Goal: Task Accomplishment & Management: Complete application form

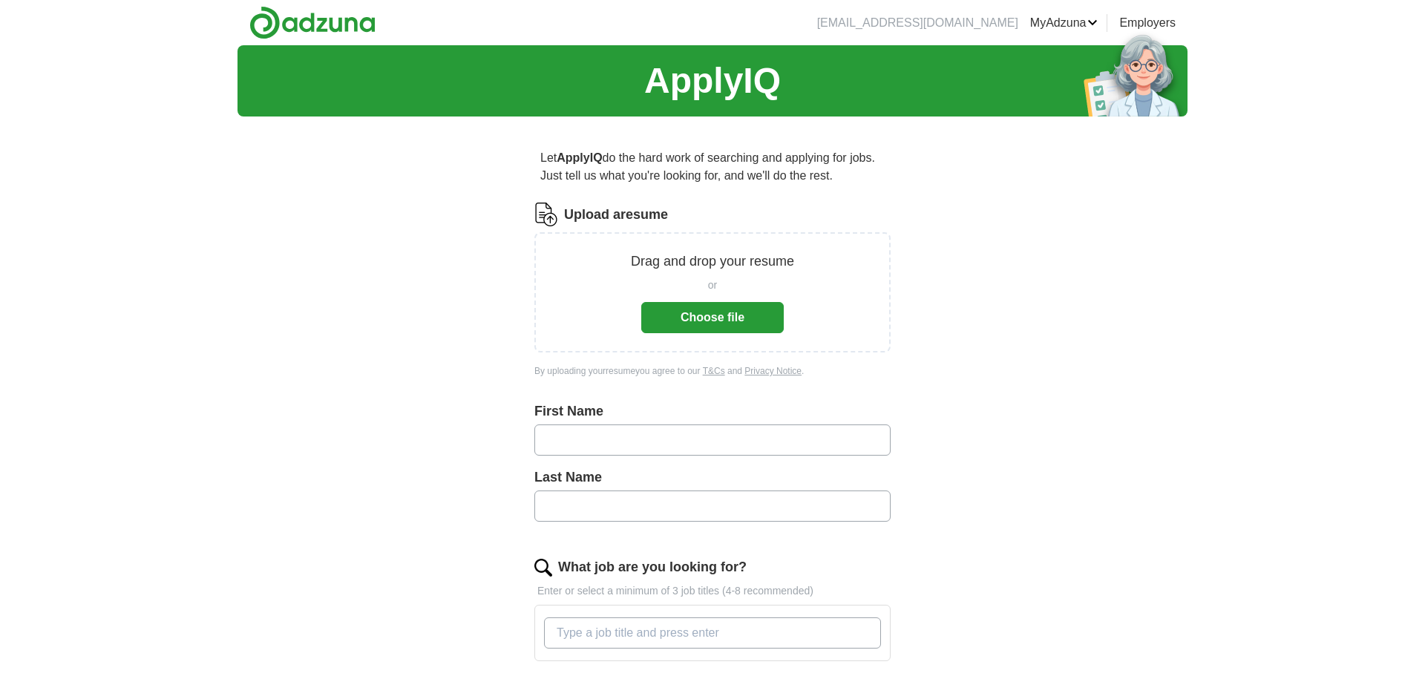
click at [706, 258] on p "Drag and drop your resume" at bounding box center [712, 262] width 163 height 20
click at [716, 310] on button "Choose file" at bounding box center [712, 317] width 142 height 31
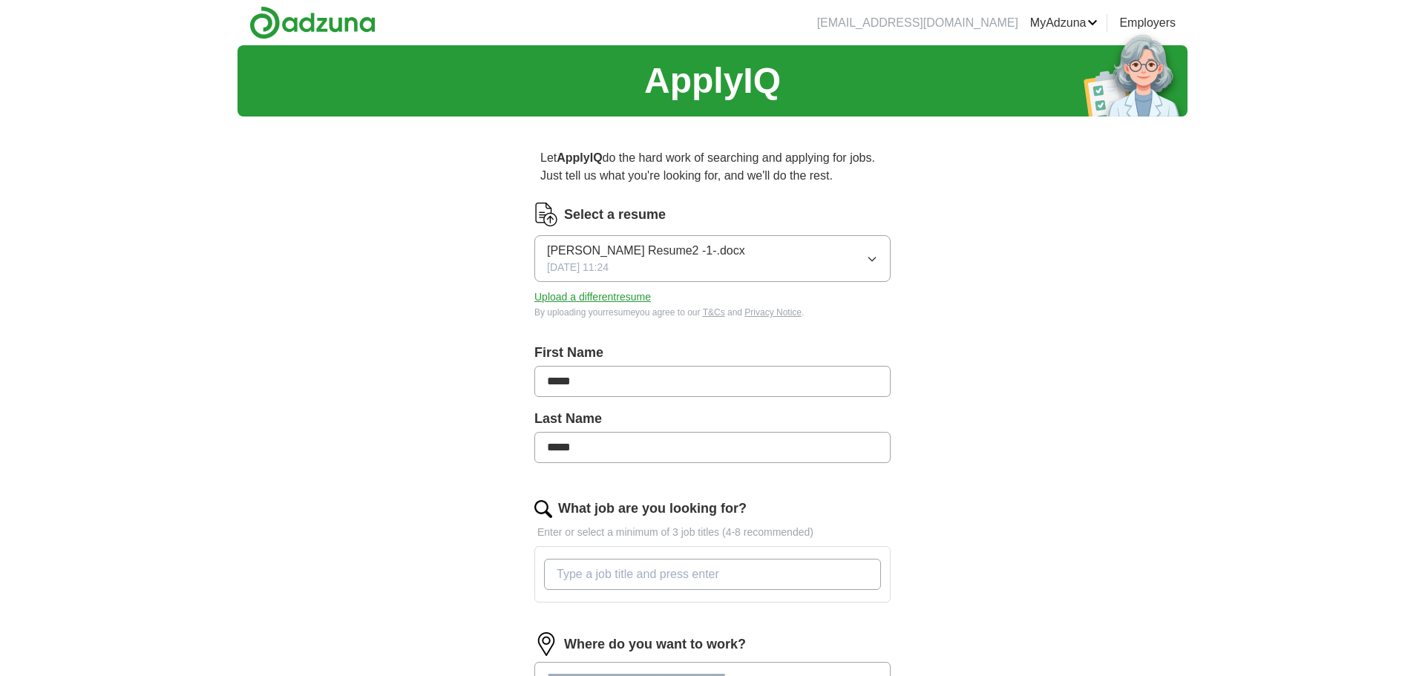
type input "*****"
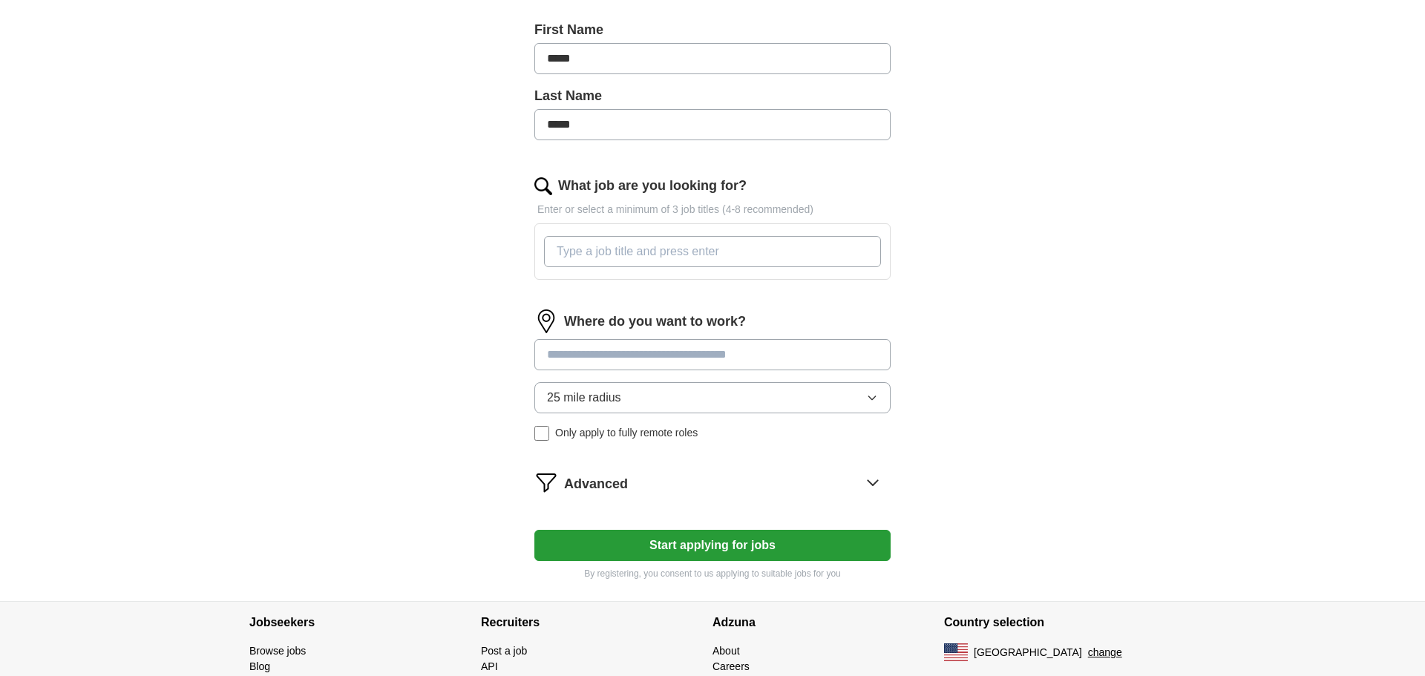
scroll to position [324, 0]
click at [578, 250] on input "What job are you looking for?" at bounding box center [712, 250] width 337 height 31
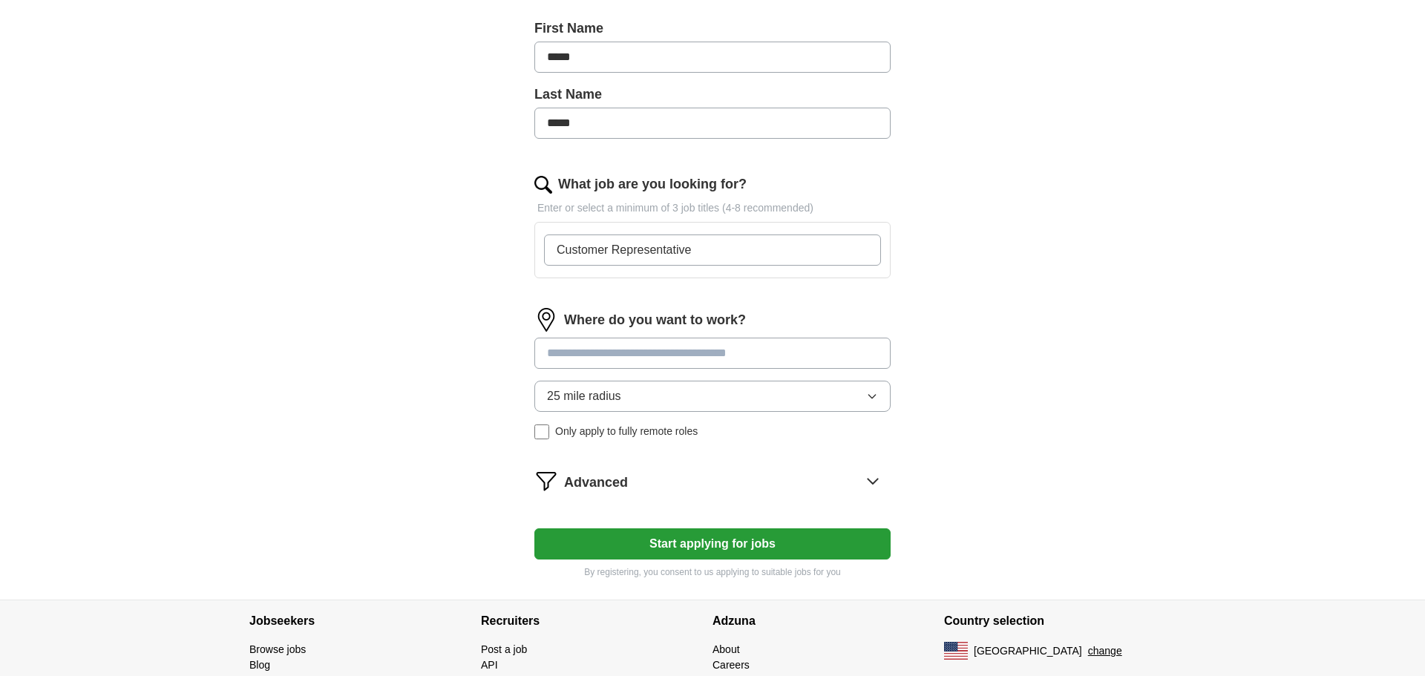
click at [611, 253] on input "Customer Representative" at bounding box center [712, 250] width 337 height 31
click at [738, 252] on input "Customer Service Representative" at bounding box center [712, 250] width 337 height 31
click at [734, 252] on input "Customer Service Representative" at bounding box center [712, 250] width 337 height 31
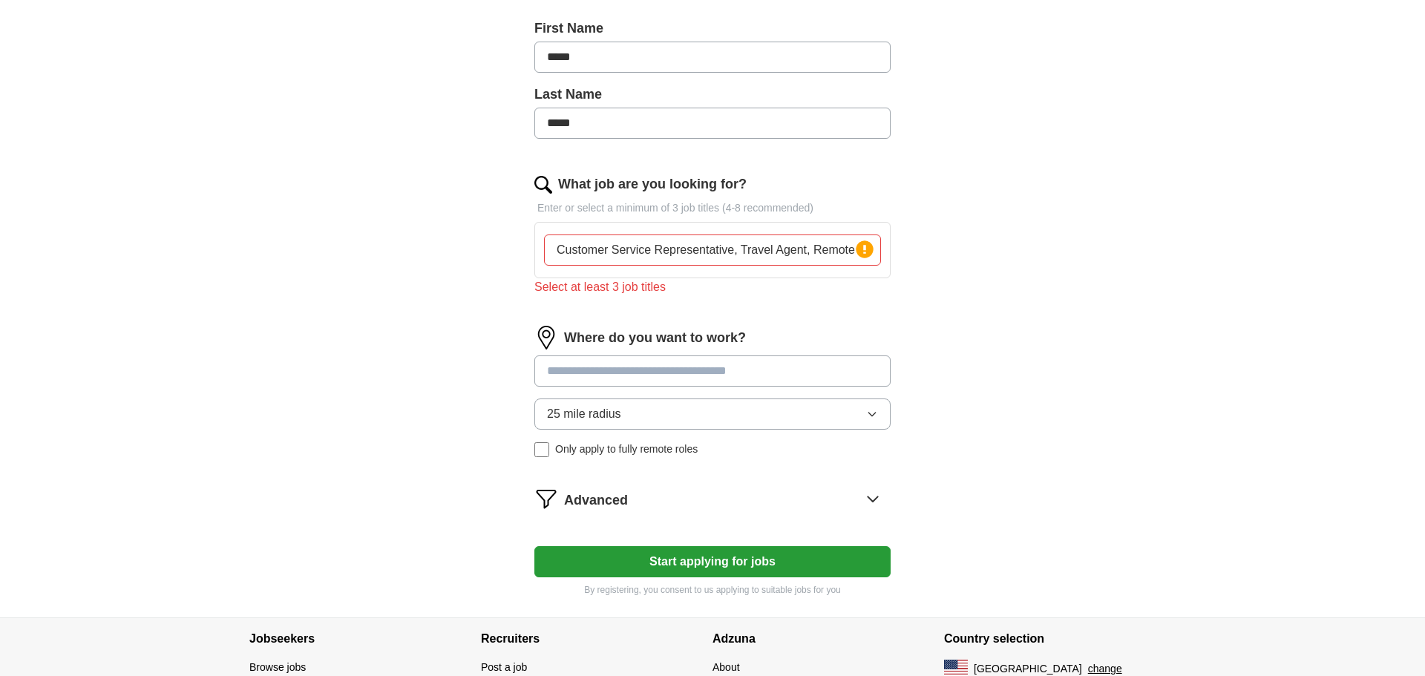
click at [598, 351] on div "Where do you want to work? 25 mile radius Only apply to fully remote roles" at bounding box center [712, 397] width 356 height 143
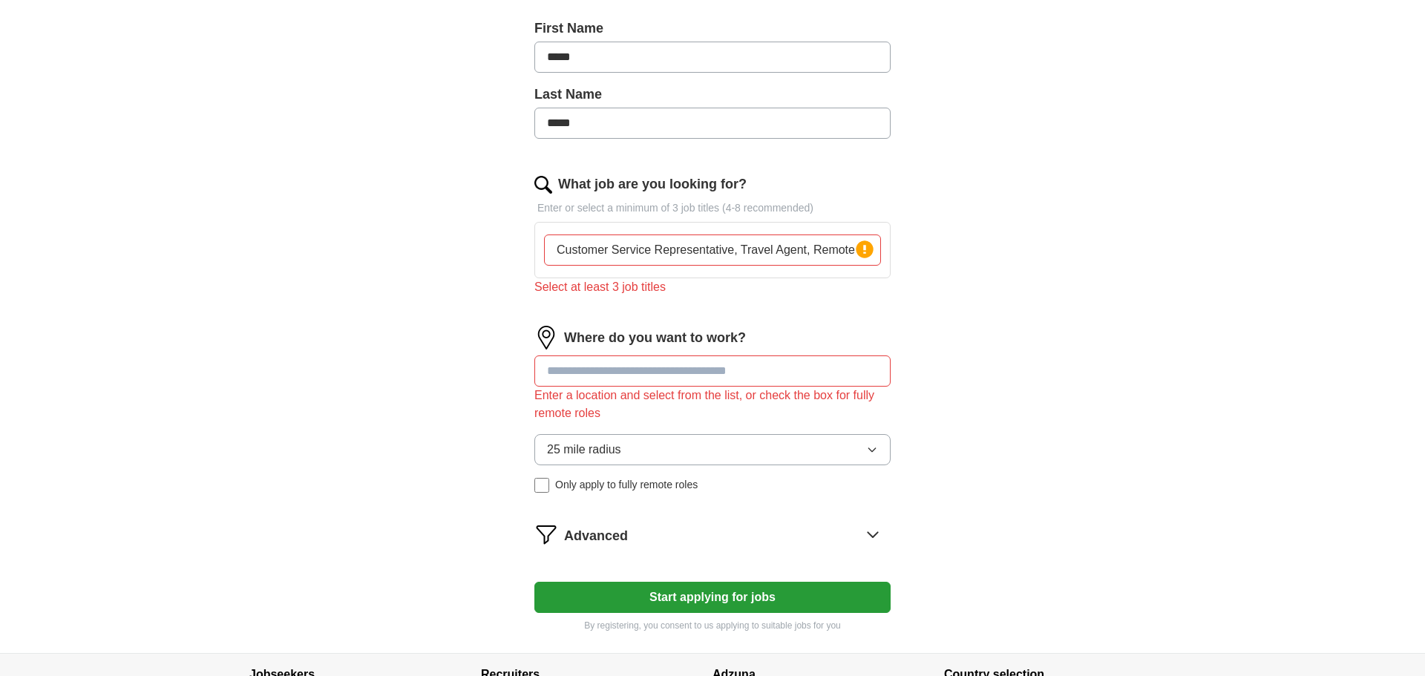
click at [851, 251] on input "Customer Service Representative, Travel Agent, Remote" at bounding box center [712, 250] width 337 height 31
type input "Customer Service Representative, Travel Agent,"
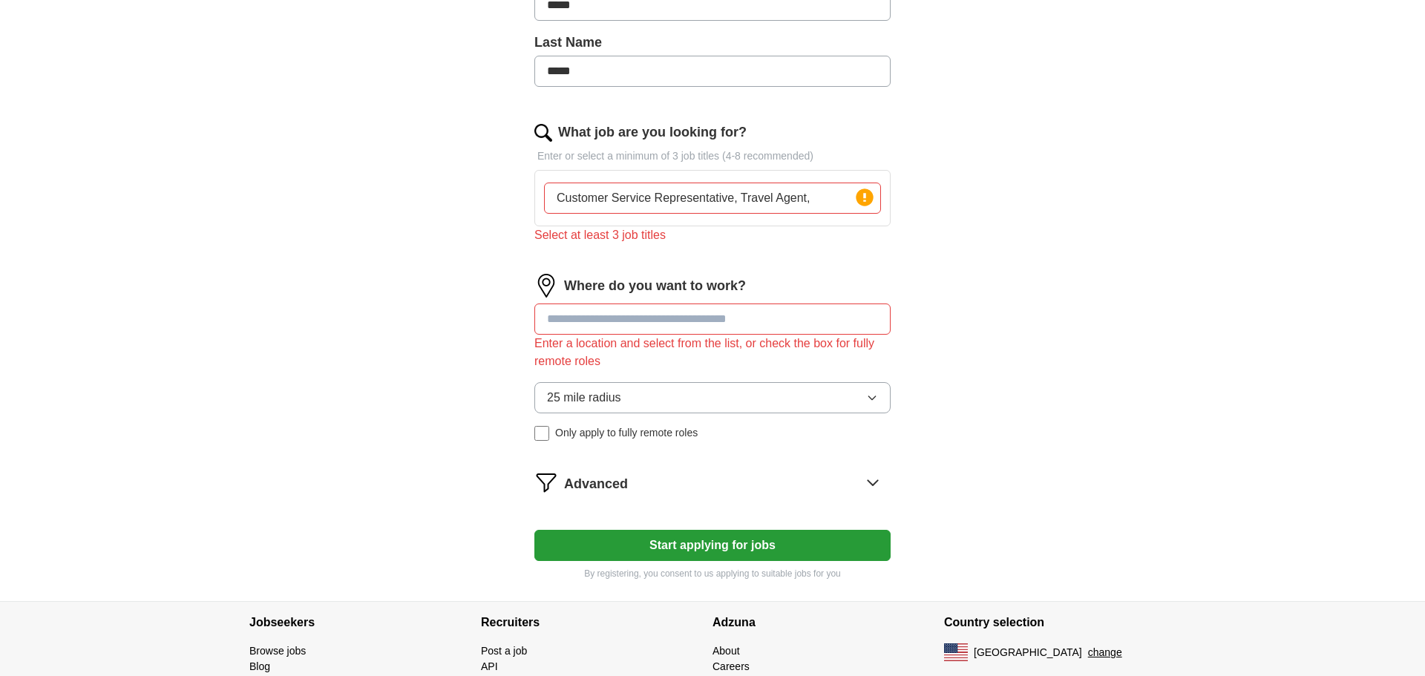
scroll to position [395, 0]
